Goal: Task Accomplishment & Management: Use online tool/utility

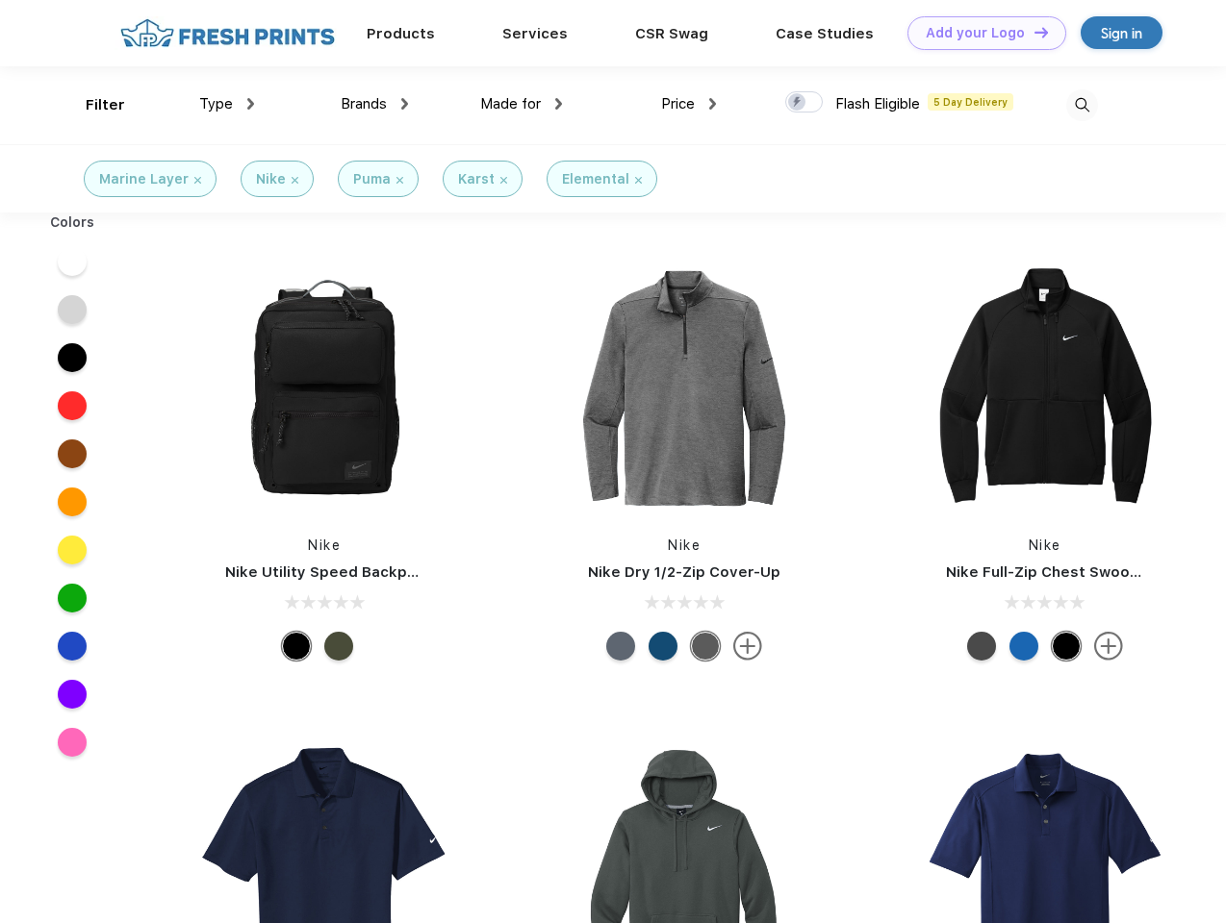
click at [979, 33] on link "Add your Logo Design Tool" at bounding box center [986, 33] width 159 height 34
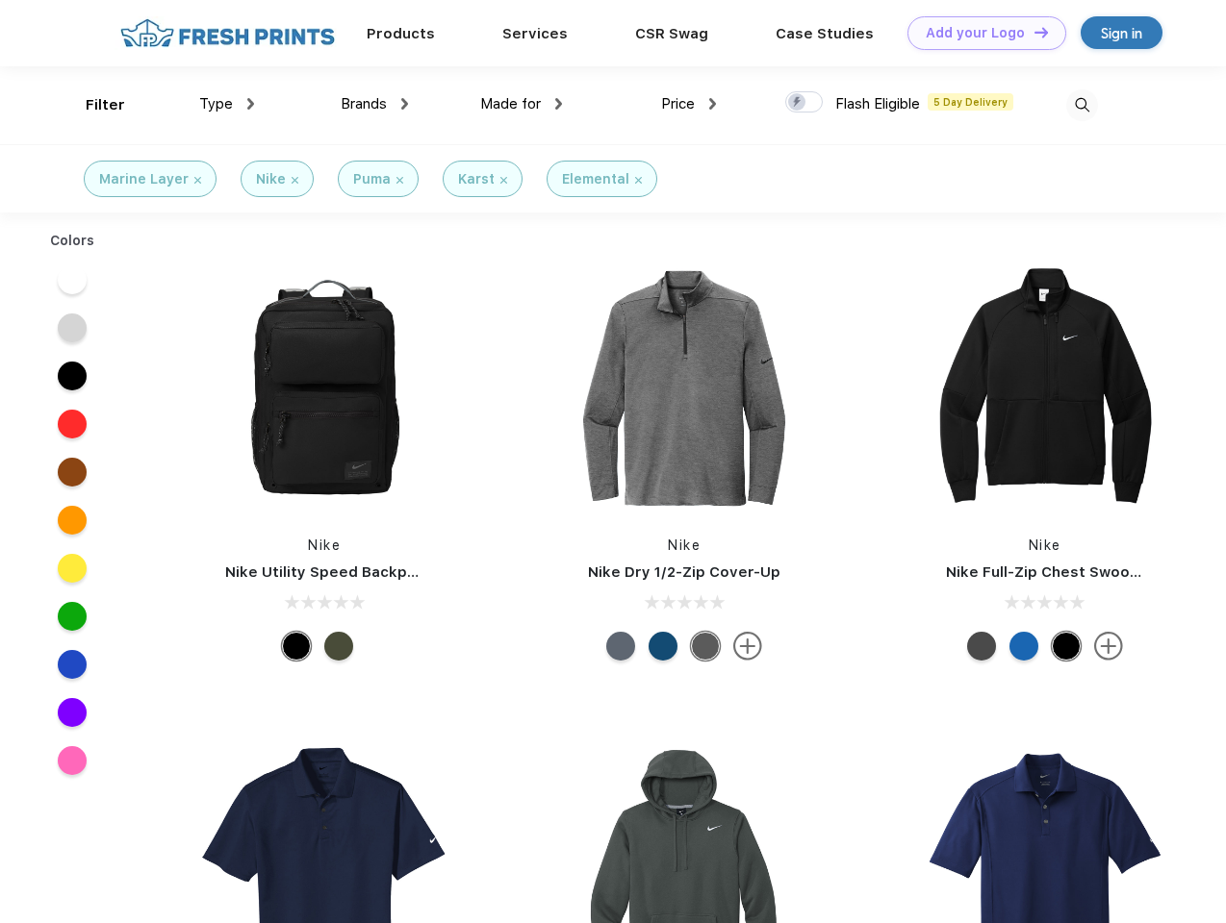
click at [0, 0] on div "Design Tool" at bounding box center [0, 0] width 0 height 0
click at [1032, 32] on link "Add your Logo Design Tool" at bounding box center [986, 33] width 159 height 34
click at [92, 105] on div "Filter" at bounding box center [105, 105] width 39 height 22
click at [227, 104] on span "Type" at bounding box center [216, 103] width 34 height 17
click at [374, 104] on span "Brands" at bounding box center [364, 103] width 46 height 17
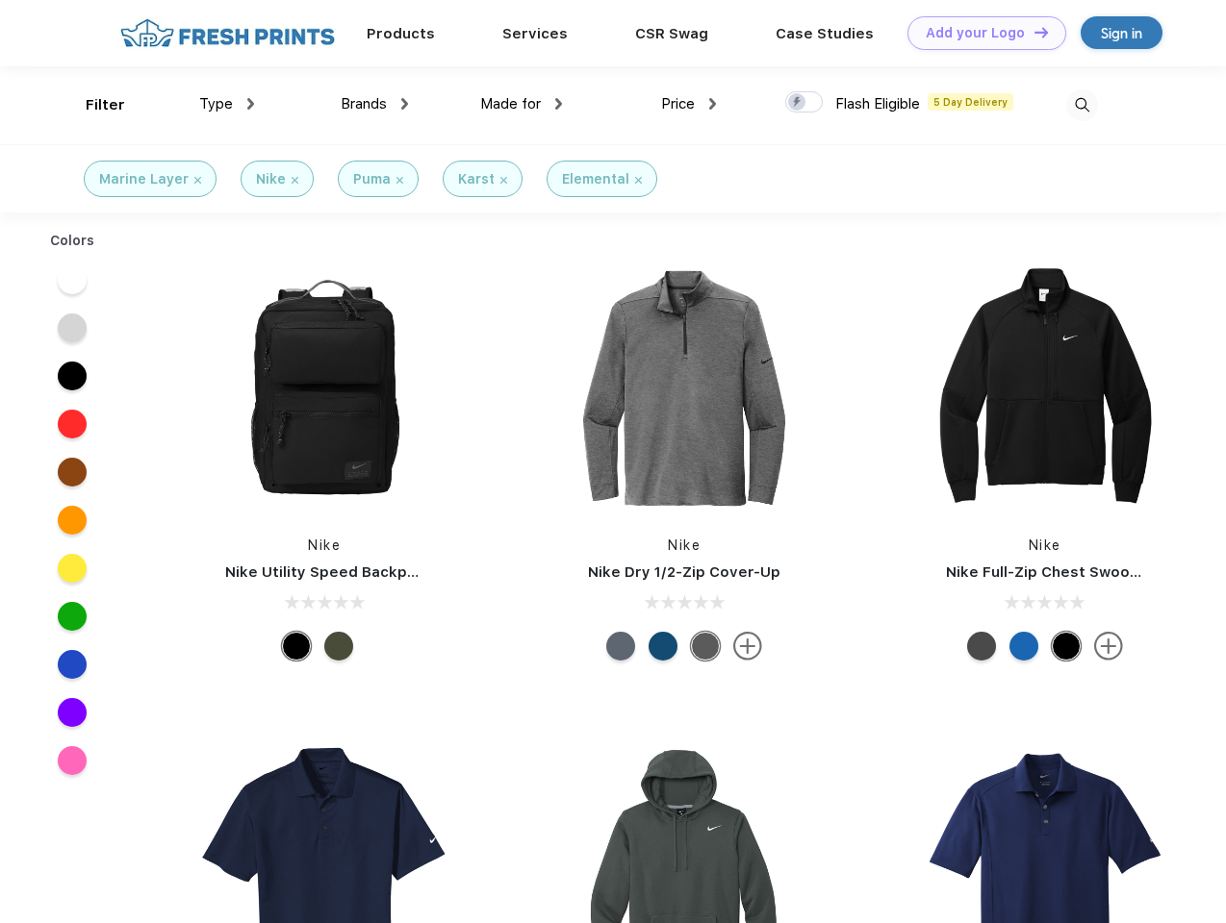
click at [521, 104] on span "Made for" at bounding box center [510, 103] width 61 height 17
click at [689, 104] on span "Price" at bounding box center [678, 103] width 34 height 17
click at [804, 103] on div at bounding box center [804, 101] width 38 height 21
click at [797, 103] on input "checkbox" at bounding box center [791, 96] width 13 height 13
click at [1081, 105] on img at bounding box center [1082, 105] width 32 height 32
